Goal: Information Seeking & Learning: Learn about a topic

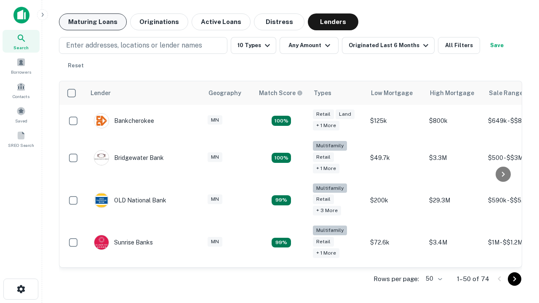
click at [93, 22] on button "Maturing Loans" at bounding box center [93, 21] width 68 height 17
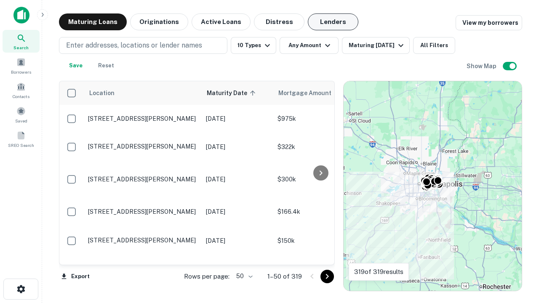
click at [333, 22] on button "Lenders" at bounding box center [333, 21] width 51 height 17
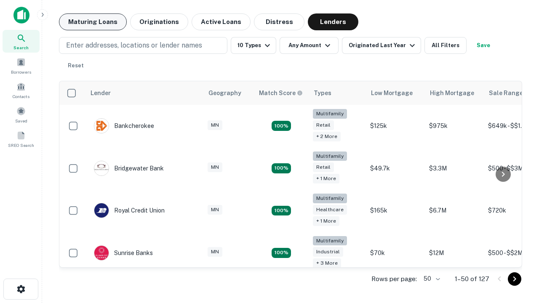
click at [93, 22] on button "Maturing Loans" at bounding box center [93, 21] width 68 height 17
